Goal: Check status

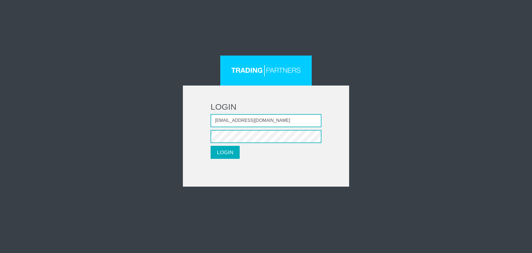
click at [228, 150] on button "LOGIN" at bounding box center [225, 152] width 29 height 13
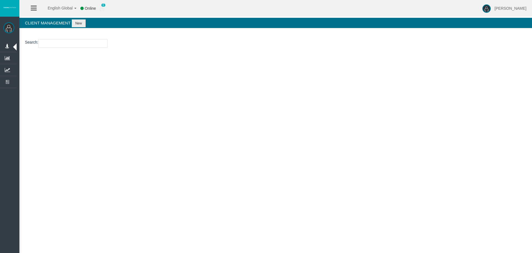
click at [50, 44] on input "number" at bounding box center [72, 43] width 69 height 9
paste input "15181260"
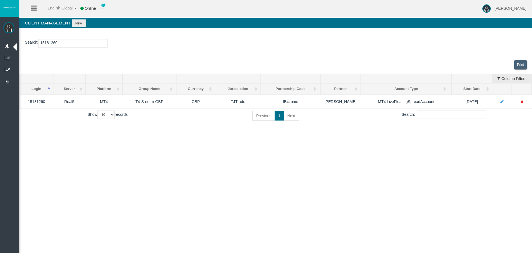
type input "15181260"
click at [278, 145] on div "English Global 简体中文 English Global 日本語 한국어 Online 0 [PERSON_NAME] Help Log Out …" at bounding box center [266, 126] width 532 height 253
click at [341, 189] on div "English Global 简体中文 English Global 日本語 한국어 Online 0 [PERSON_NAME] Help Log Out …" at bounding box center [266, 126] width 532 height 253
click at [401, 180] on div "English Global 简体中文 English Global 日本語 한국어 Online 0 [PERSON_NAME] Help Log Out …" at bounding box center [266, 126] width 532 height 253
click at [142, 57] on div "Print" at bounding box center [275, 64] width 513 height 17
